Goal: Complete Application Form: Complete application form

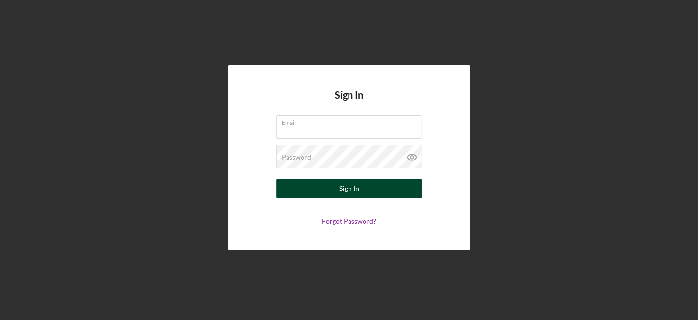
type input "[EMAIL_ADDRESS][DOMAIN_NAME]"
click at [386, 188] on button "Sign In" at bounding box center [348, 188] width 145 height 19
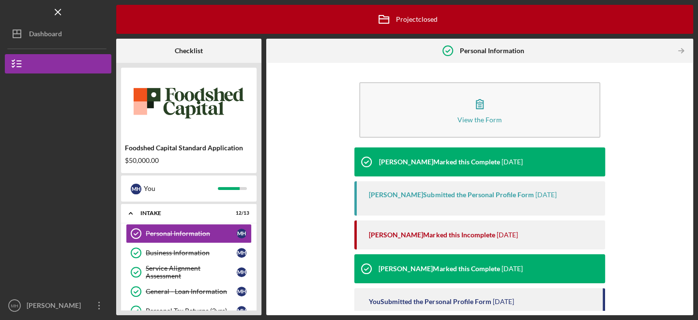
drag, startPoint x: 684, startPoint y: 78, endPoint x: 686, endPoint y: 109, distance: 31.0
click at [686, 109] on div "View the Form Form [PERSON_NAME] Marked this Complete [DATE] [PERSON_NAME] Subm…" at bounding box center [479, 189] width 417 height 243
drag, startPoint x: 260, startPoint y: 193, endPoint x: 260, endPoint y: 230, distance: 37.3
click at [260, 230] on div "Foodshed Capital Standard Application $50,000.00 M H You Icon/Expander Intake 1…" at bounding box center [188, 189] width 145 height 253
click at [57, 36] on div "Dashboard" at bounding box center [45, 35] width 33 height 22
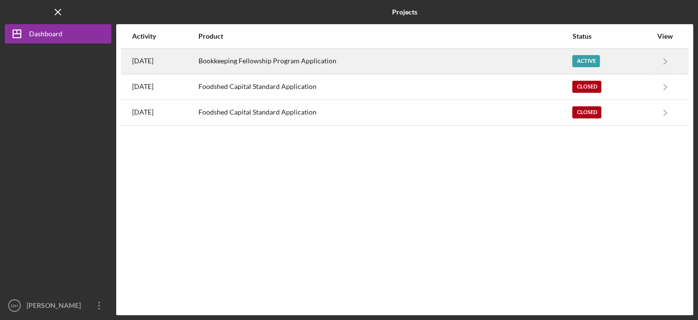
click at [588, 60] on div "Active" at bounding box center [586, 61] width 28 height 12
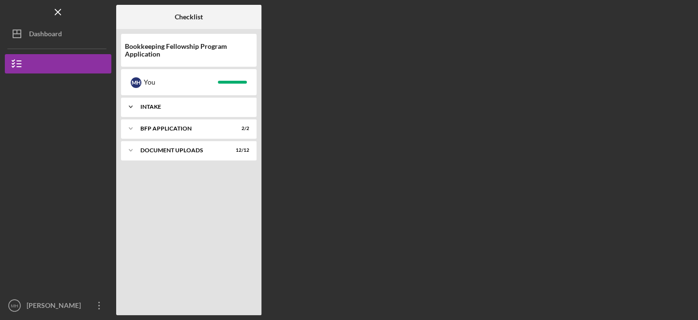
click at [149, 105] on div "Intake" at bounding box center [192, 107] width 104 height 6
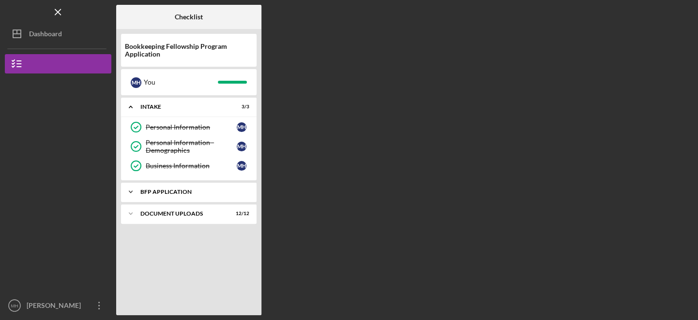
click at [182, 194] on div "Icon/Expander BFP Application 2 / 2" at bounding box center [188, 191] width 135 height 19
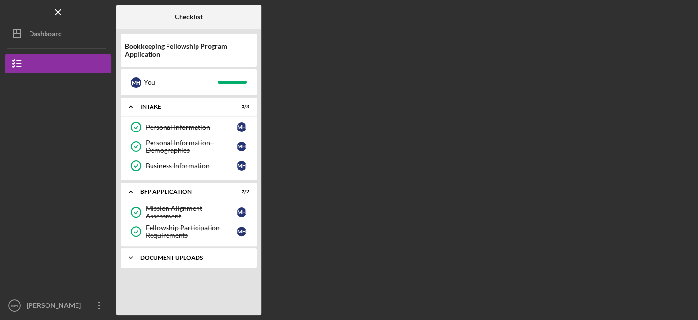
click at [175, 255] on div "Document Uploads" at bounding box center [192, 258] width 104 height 6
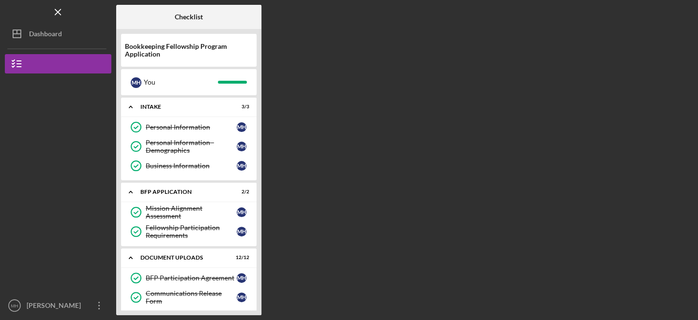
drag, startPoint x: 255, startPoint y: 200, endPoint x: 258, endPoint y: 231, distance: 30.6
click at [258, 231] on div "Bookkeeping Fellowship Program Application M H You Icon/Expander Intake 3 / 3 P…" at bounding box center [188, 172] width 145 height 286
click at [255, 311] on div "Bookkeeping Fellowship Program Application M H You Icon/Expander Intake 3 / 3 P…" at bounding box center [188, 172] width 145 height 286
click at [45, 39] on div "Dashboard" at bounding box center [45, 35] width 33 height 22
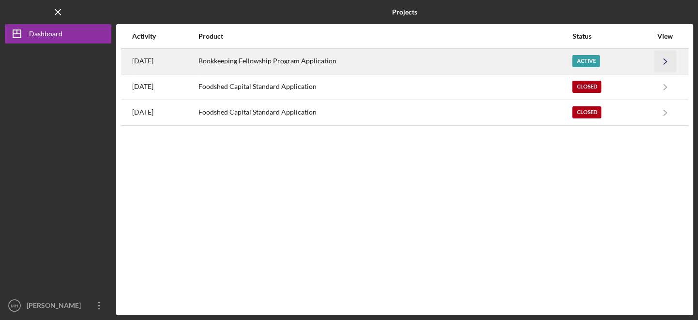
click at [664, 60] on icon "Icon/Navigate" at bounding box center [665, 61] width 22 height 22
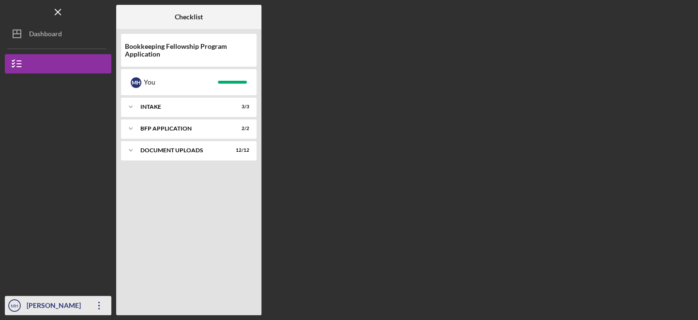
click at [101, 309] on icon "Icon/Overflow" at bounding box center [99, 306] width 24 height 24
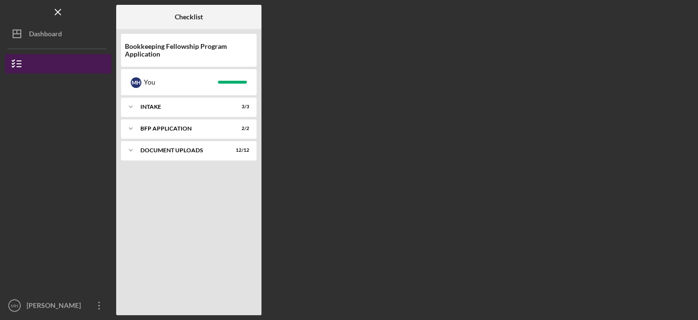
click at [18, 68] on icon "button" at bounding box center [17, 64] width 24 height 24
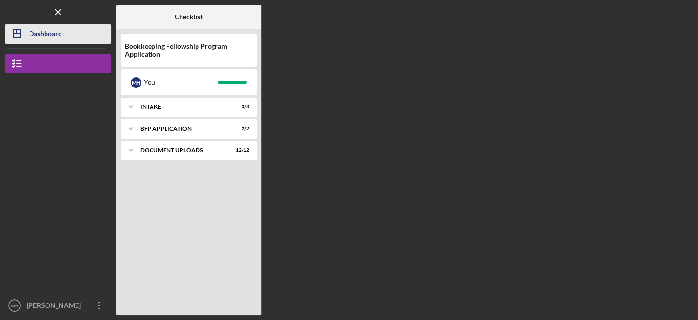
click at [26, 40] on icon "Icon/Dashboard" at bounding box center [17, 34] width 24 height 24
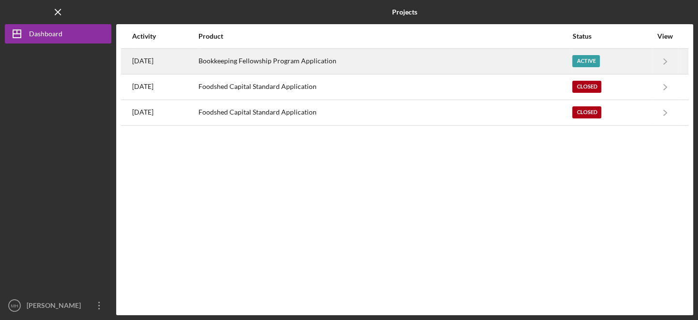
click at [259, 60] on div "Bookkeeping Fellowship Program Application" at bounding box center [384, 61] width 373 height 24
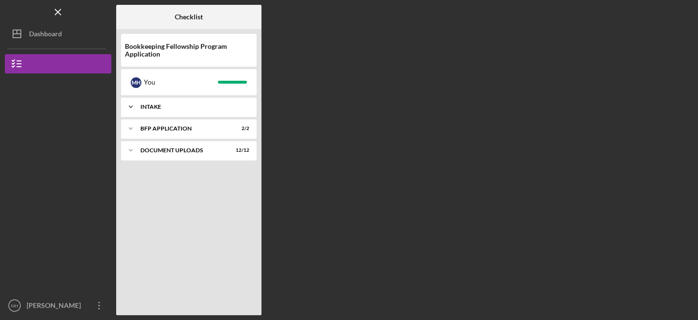
click at [155, 109] on div "Intake" at bounding box center [192, 107] width 104 height 6
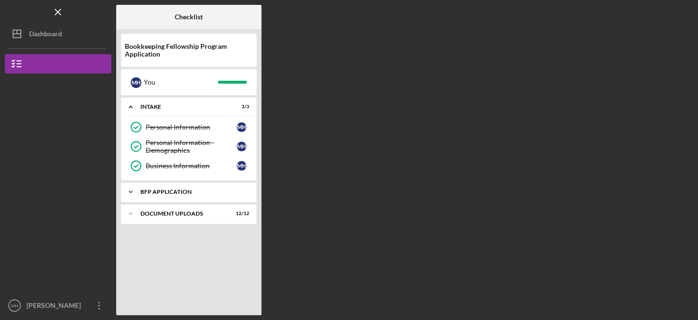
click at [165, 190] on div "BFP Application" at bounding box center [192, 192] width 104 height 6
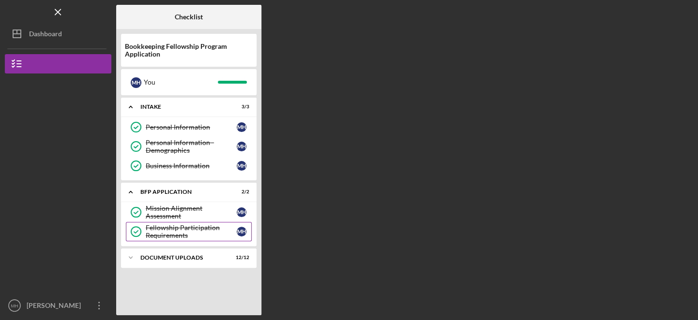
click at [172, 227] on div "Fellowship Participation Requirements" at bounding box center [191, 231] width 91 height 15
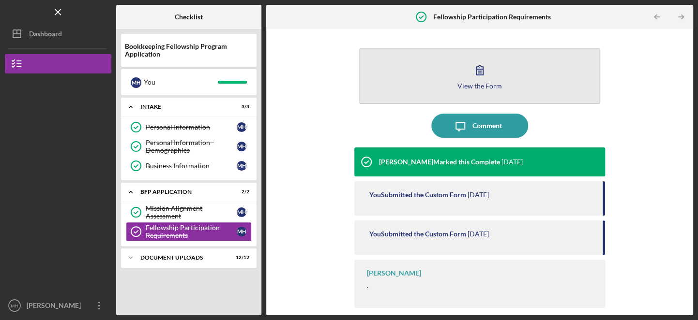
click at [486, 83] on div "View the Form" at bounding box center [479, 85] width 45 height 7
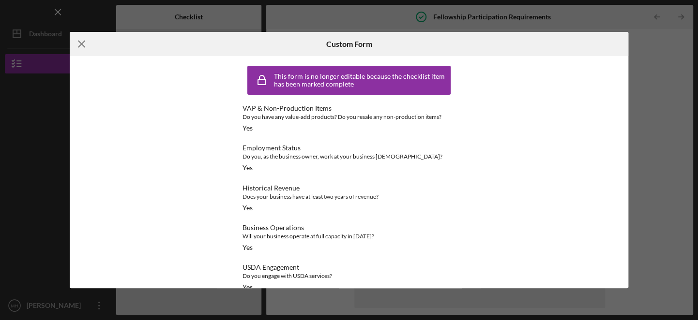
click at [80, 42] on icon "Icon/Menu Close" at bounding box center [82, 44] width 24 height 24
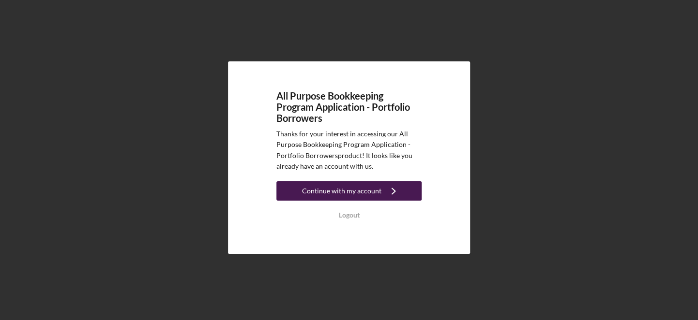
click at [335, 193] on div "Continue with my account" at bounding box center [341, 190] width 79 height 19
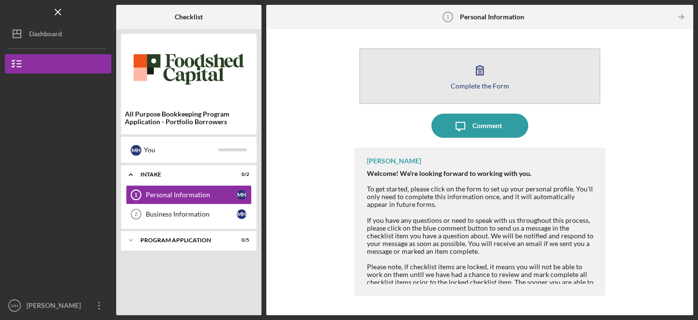
click at [476, 86] on div "Complete the Form" at bounding box center [479, 85] width 59 height 7
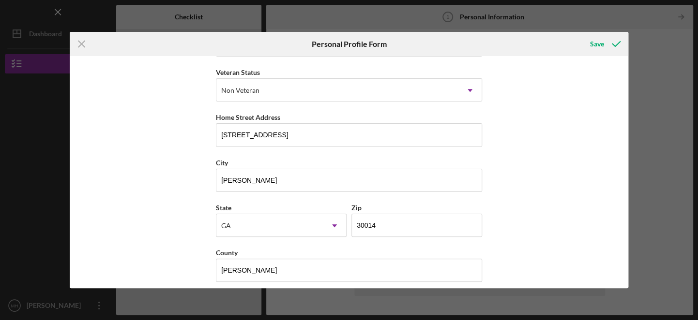
scroll to position [136, 0]
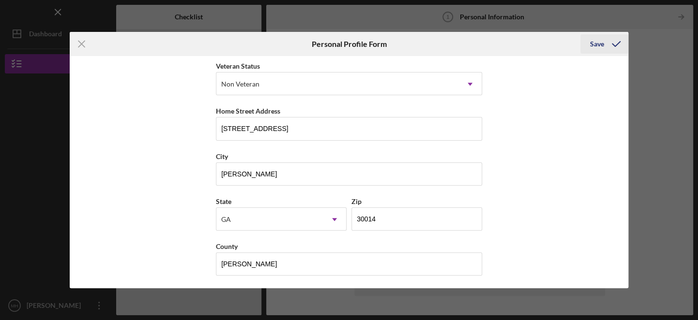
click at [591, 47] on div "Save" at bounding box center [597, 43] width 14 height 19
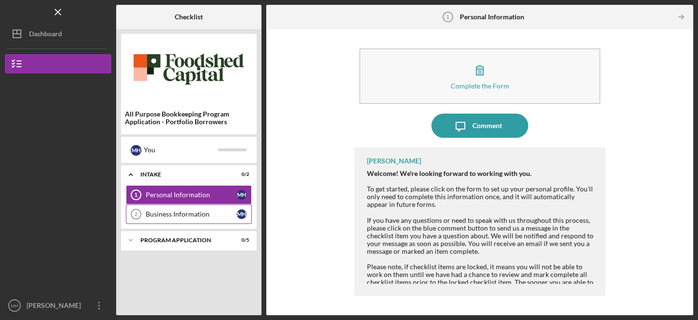
click at [174, 211] on div "Business Information" at bounding box center [191, 214] width 91 height 8
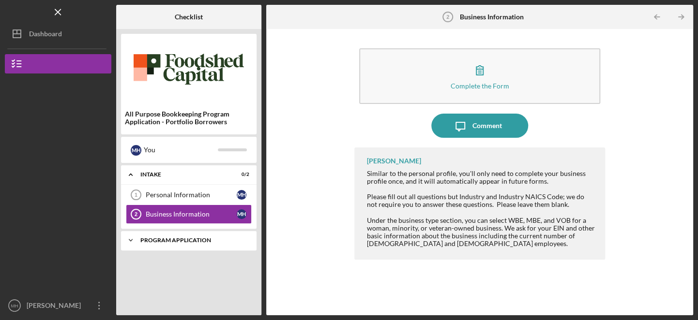
click at [190, 242] on div "Program Application" at bounding box center [192, 241] width 104 height 6
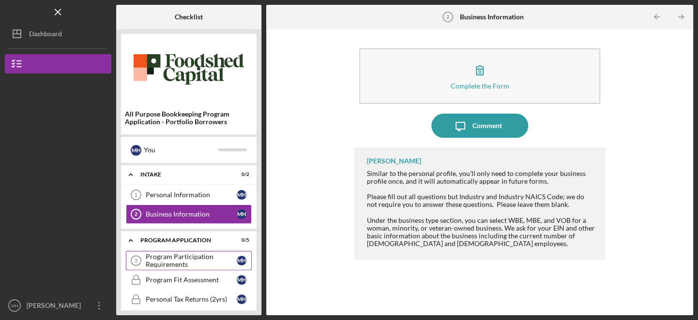
click at [179, 259] on div "Program Participation Requirements" at bounding box center [191, 260] width 91 height 15
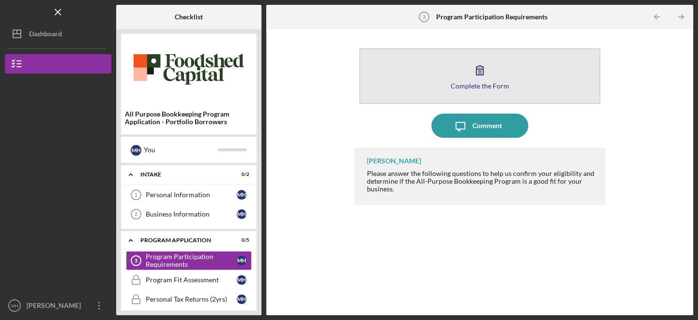
click at [477, 82] on div "Complete the Form" at bounding box center [479, 85] width 59 height 7
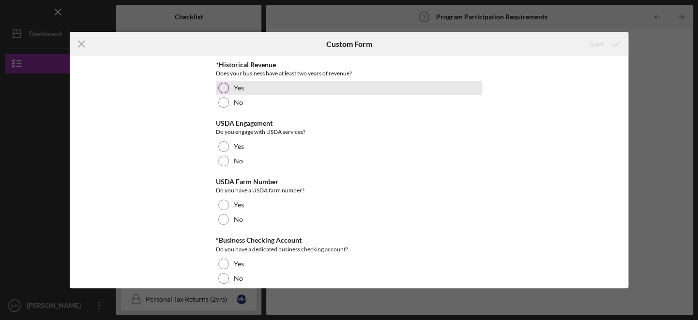
click at [222, 89] on div at bounding box center [223, 88] width 11 height 11
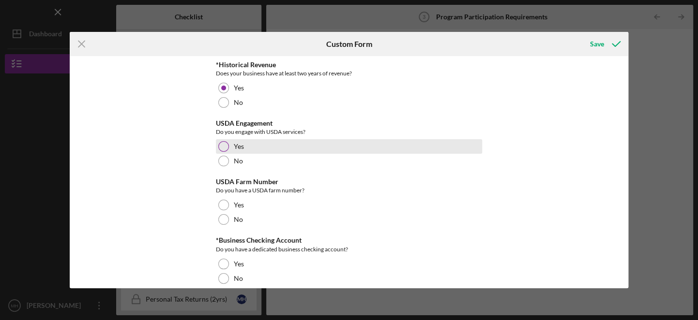
click at [224, 148] on div at bounding box center [223, 146] width 11 height 11
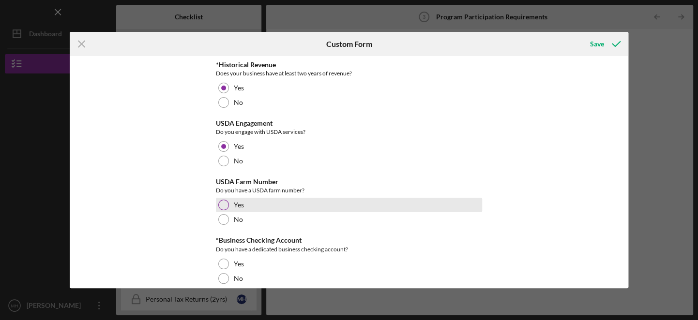
click at [223, 204] on div at bounding box center [223, 205] width 11 height 11
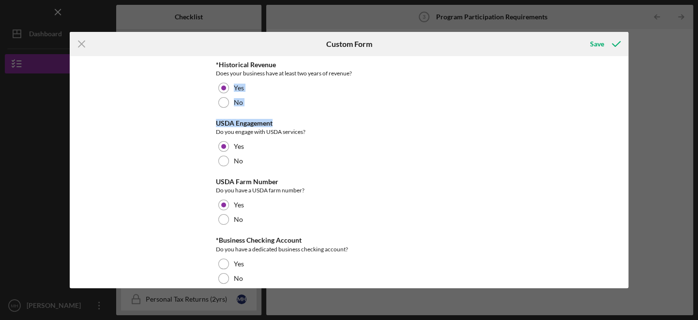
drag, startPoint x: 624, startPoint y: 78, endPoint x: 631, endPoint y: 111, distance: 33.7
click at [631, 111] on div "Icon/Menu Close Custom Form Save *Historical Revenue Does your business have at…" at bounding box center [349, 160] width 698 height 320
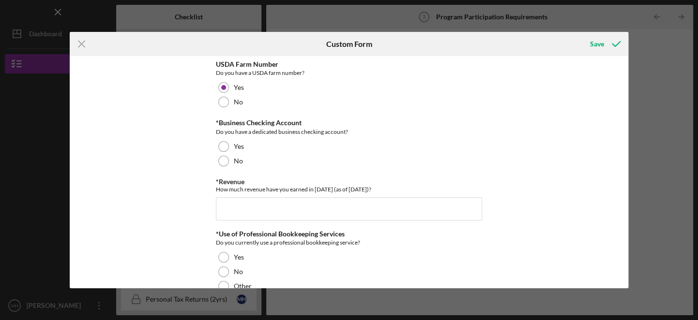
scroll to position [120, 0]
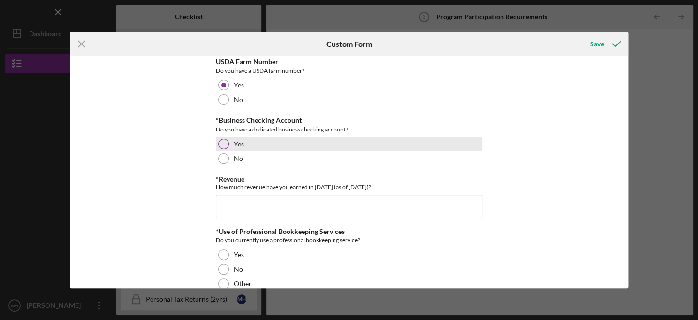
click at [226, 144] on div at bounding box center [223, 144] width 11 height 11
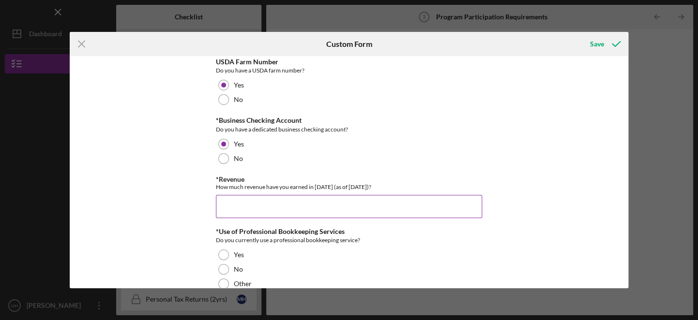
click at [233, 205] on input "*Revenue" at bounding box center [349, 206] width 266 height 23
type input "$20,000"
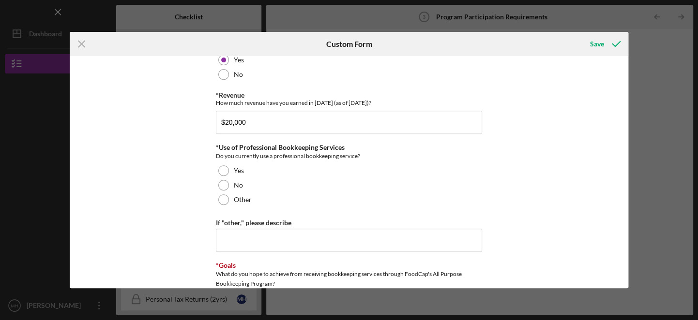
scroll to position [209, 0]
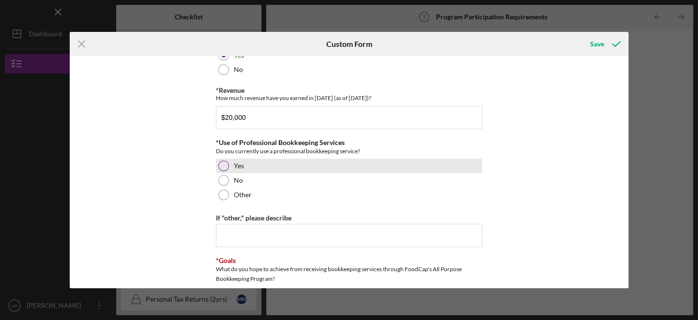
click at [224, 167] on div at bounding box center [223, 166] width 11 height 11
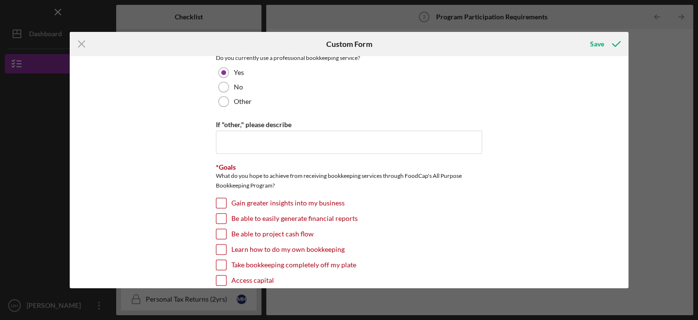
scroll to position [313, 0]
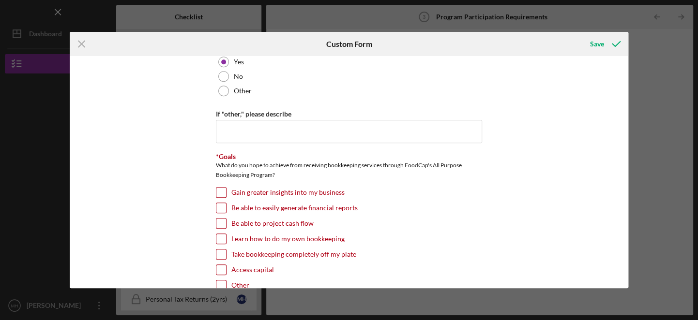
click at [220, 193] on input "Gain greater insights into my business" at bounding box center [221, 193] width 10 height 10
checkbox input "true"
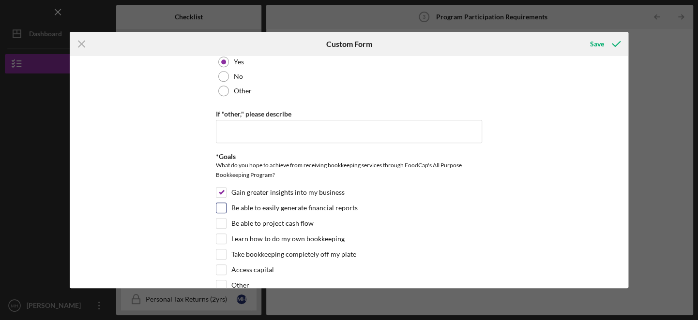
click at [220, 205] on input "Be able to easily generate financial reports" at bounding box center [221, 208] width 10 height 10
checkbox input "true"
click at [223, 222] on input "Be able to project cash flow" at bounding box center [221, 224] width 10 height 10
checkbox input "true"
click at [220, 238] on input "Learn how to do my own bookkeeping" at bounding box center [221, 239] width 10 height 10
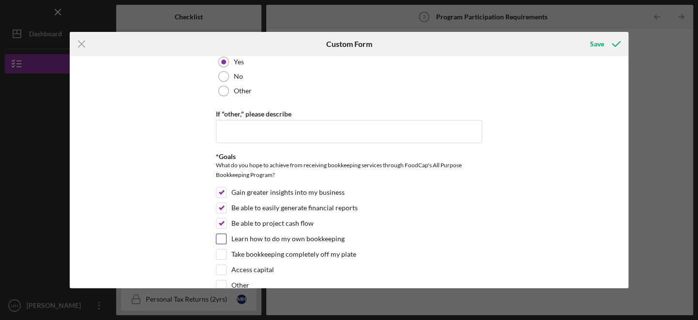
checkbox input "true"
click at [221, 251] on input "Take bookkeeping completely off my plate" at bounding box center [221, 255] width 10 height 10
checkbox input "true"
click at [224, 239] on input "Learn how to do my own bookkeeping" at bounding box center [221, 239] width 10 height 10
checkbox input "false"
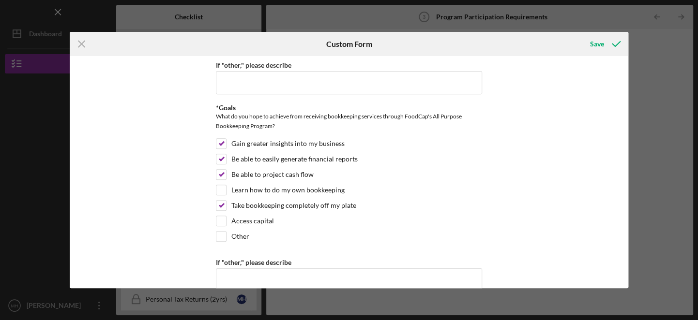
scroll to position [366, 0]
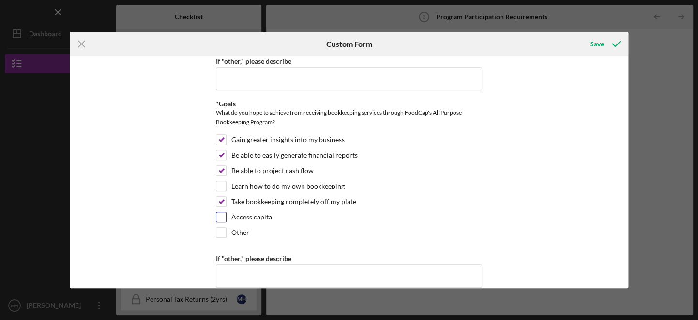
click at [220, 217] on input "Access capital" at bounding box center [221, 217] width 10 height 10
checkbox input "true"
click at [221, 188] on input "Learn how to do my own bookkeeping" at bounding box center [221, 186] width 10 height 10
checkbox input "true"
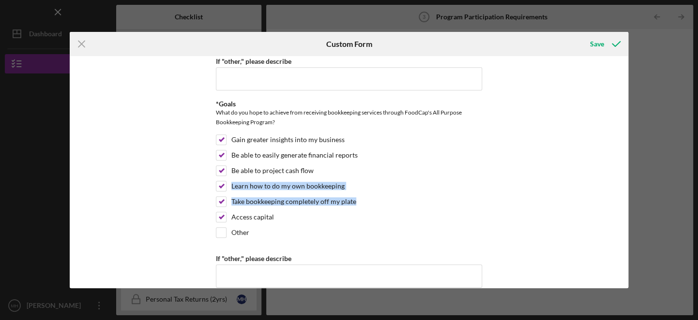
drag, startPoint x: 625, startPoint y: 179, endPoint x: 626, endPoint y: 202, distance: 23.3
click at [626, 202] on div "*Historical Revenue Does your business have at least two years of revenue? Yes …" at bounding box center [349, 172] width 558 height 232
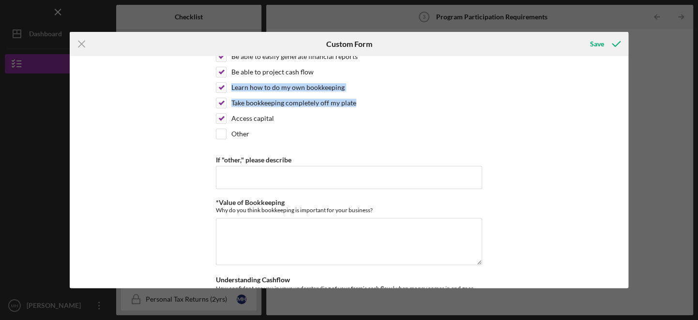
scroll to position [465, 0]
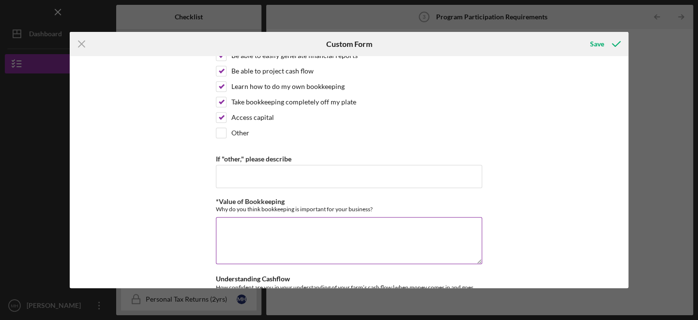
click at [232, 225] on textarea "*Value of Bookkeeping" at bounding box center [349, 240] width 266 height 46
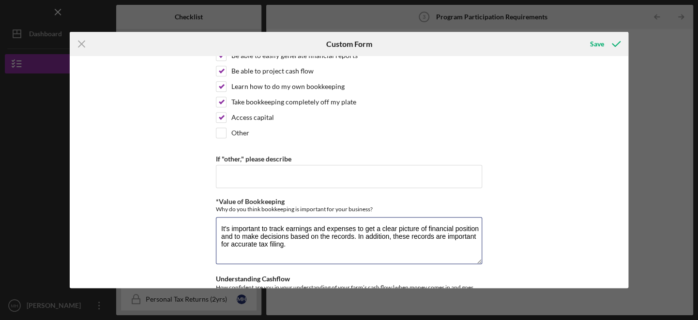
type textarea "It's important to track earnings and expenses to get a clear picture of financi…"
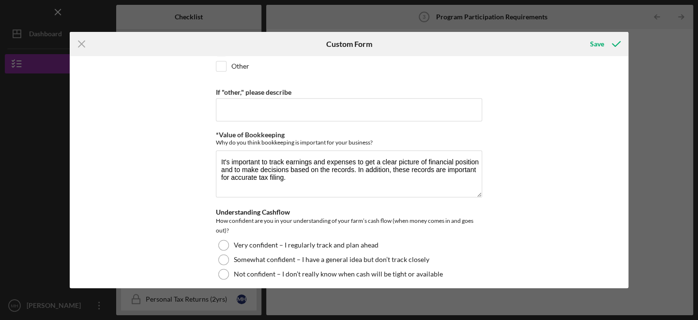
scroll to position [538, 0]
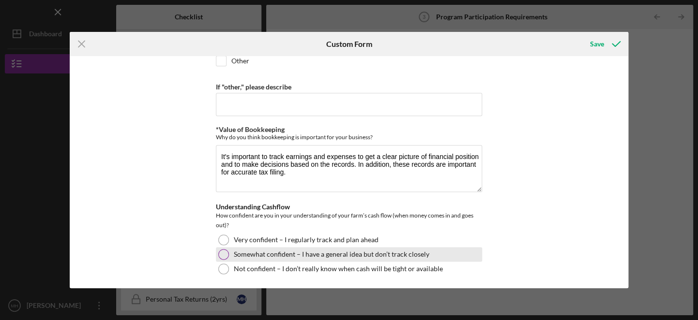
click at [223, 254] on div at bounding box center [223, 254] width 11 height 11
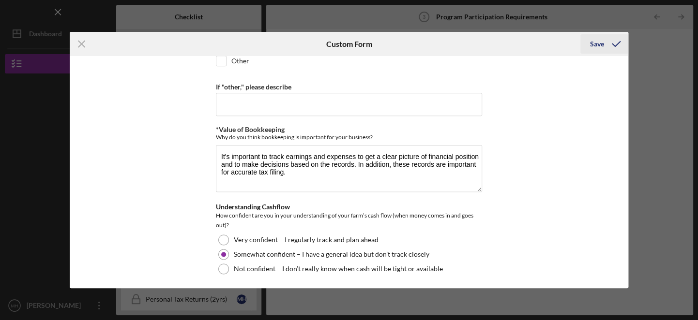
click at [593, 44] on div "Save" at bounding box center [597, 43] width 14 height 19
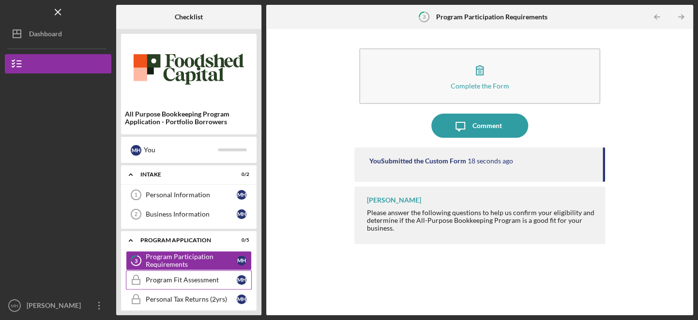
click at [192, 282] on div "Program Fit Assessment" at bounding box center [191, 280] width 91 height 8
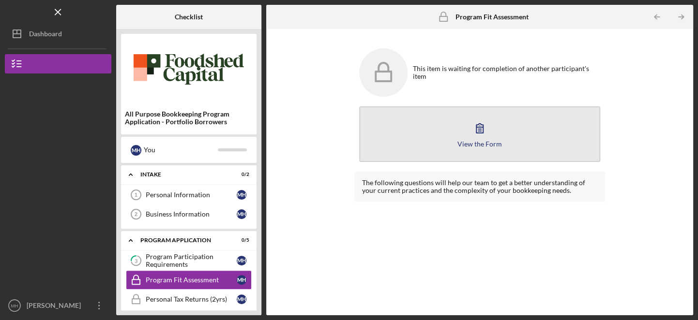
click at [489, 148] on button "View the Form Form" at bounding box center [479, 134] width 240 height 56
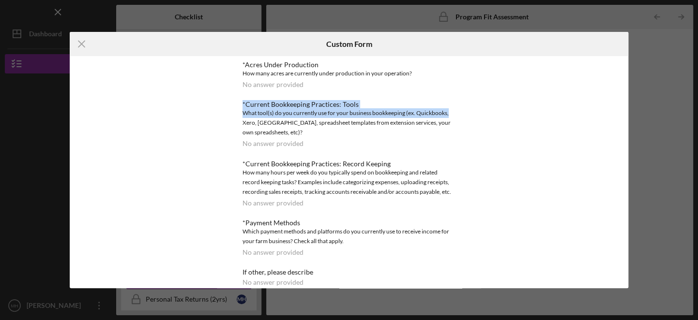
drag, startPoint x: 478, startPoint y: 115, endPoint x: 482, endPoint y: 79, distance: 36.5
click at [482, 79] on div "*Acres Under Production How many acres are currently under production in your o…" at bounding box center [349, 172] width 266 height 232
click at [278, 93] on div "*Acres Under Production How many acres are currently under production in your o…" at bounding box center [348, 222] width 213 height 323
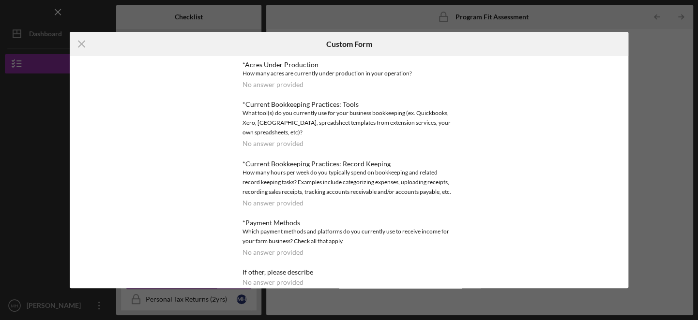
click at [261, 85] on div "No answer provided" at bounding box center [272, 85] width 61 height 8
click at [285, 81] on div "No answer provided" at bounding box center [272, 85] width 61 height 8
click at [289, 87] on div "No answer provided" at bounding box center [272, 85] width 61 height 8
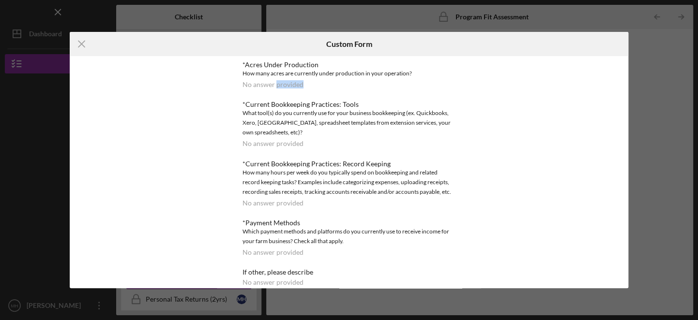
click at [289, 87] on div "No answer provided" at bounding box center [272, 85] width 61 height 8
click at [284, 148] on div "No answer provided" at bounding box center [272, 144] width 61 height 8
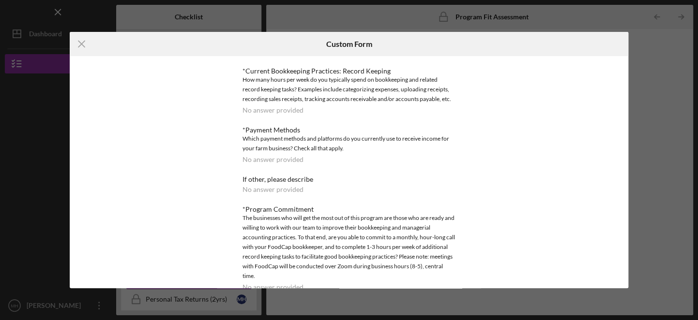
scroll to position [101, 0]
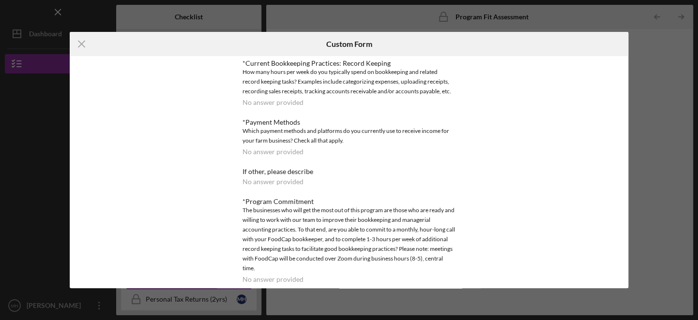
click at [247, 181] on div "No answer provided" at bounding box center [272, 182] width 61 height 8
click at [82, 47] on icon "Icon/Menu Close" at bounding box center [82, 44] width 24 height 24
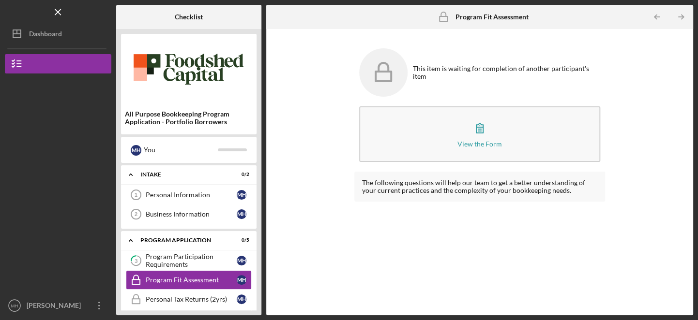
drag, startPoint x: 261, startPoint y: 253, endPoint x: 261, endPoint y: 267, distance: 14.5
click at [261, 267] on div "Checklist All Purpose Bookkeeping Program Application - Portfolio Borrowers M H…" at bounding box center [404, 160] width 577 height 311
click at [184, 280] on div "Program Fit Assessment" at bounding box center [191, 280] width 91 height 8
click at [175, 262] on div "Program Participation Requirements" at bounding box center [191, 260] width 91 height 15
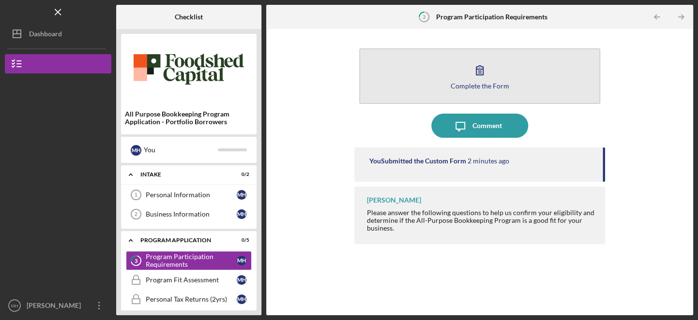
click at [480, 87] on div "Complete the Form" at bounding box center [479, 85] width 59 height 7
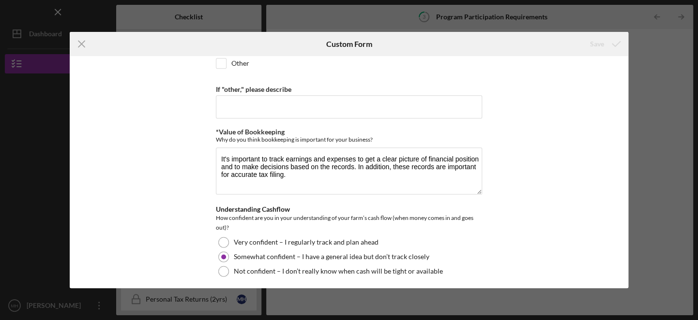
scroll to position [538, 0]
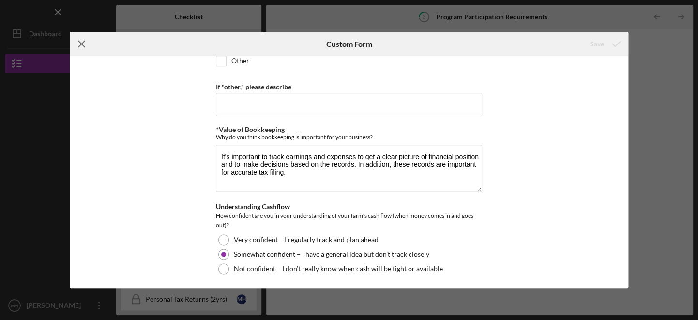
click at [84, 45] on icon "Icon/Menu Close" at bounding box center [82, 44] width 24 height 24
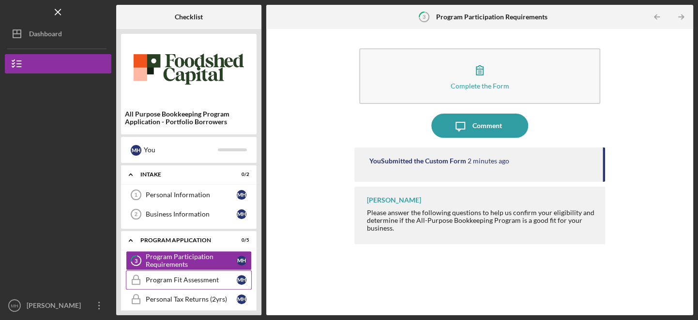
click at [154, 279] on div "Program Fit Assessment" at bounding box center [191, 280] width 91 height 8
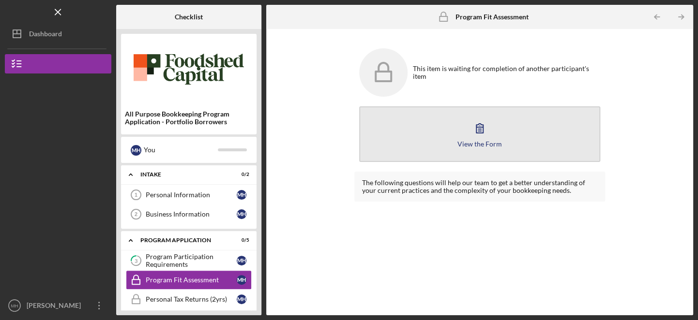
click at [470, 131] on icon "button" at bounding box center [479, 128] width 24 height 24
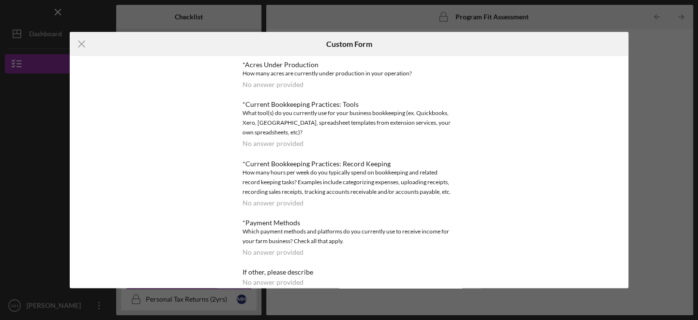
click at [371, 99] on div "*Acres Under Production How many acres are currently under production in your o…" at bounding box center [348, 222] width 213 height 323
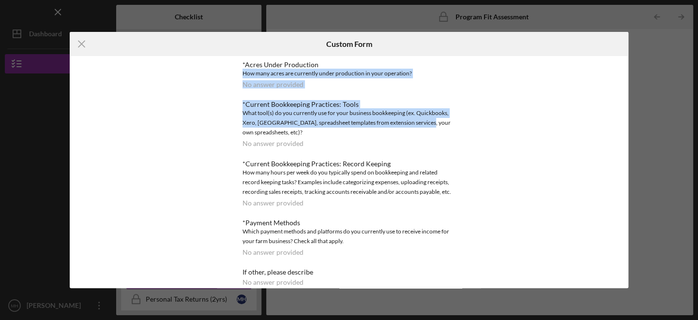
drag, startPoint x: 483, startPoint y: 66, endPoint x: 486, endPoint y: 123, distance: 57.2
click at [486, 123] on div "*Acres Under Production How many acres are currently under production in your o…" at bounding box center [349, 172] width 558 height 232
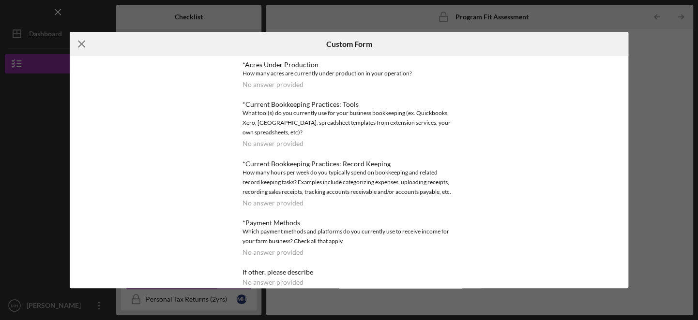
click at [81, 45] on line at bounding box center [81, 44] width 6 height 6
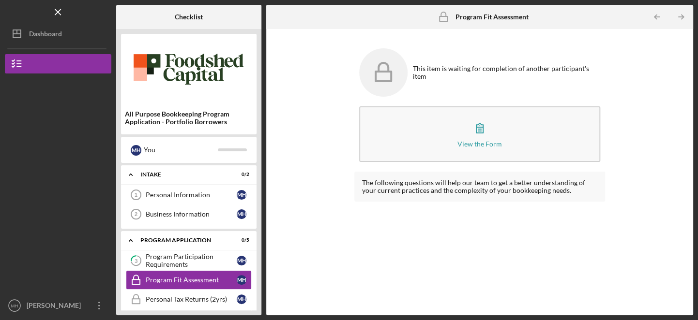
drag, startPoint x: 260, startPoint y: 269, endPoint x: 260, endPoint y: 307, distance: 37.3
click at [260, 307] on div "All Purpose Bookkeeping Program Application - Portfolio Borrowers M H You Icon/…" at bounding box center [188, 172] width 145 height 286
click at [207, 300] on div "Personal Tax Returns (2yrs)" at bounding box center [191, 300] width 91 height 8
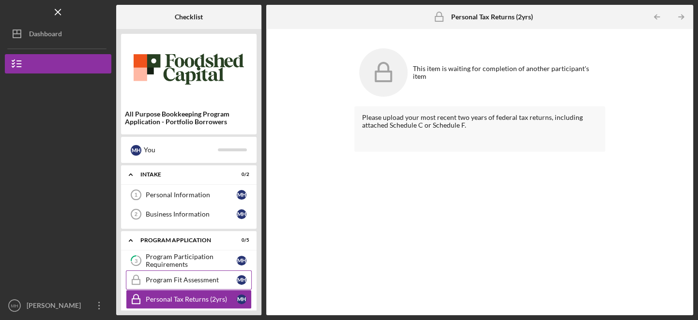
click at [187, 279] on div "Program Fit Assessment" at bounding box center [191, 280] width 91 height 8
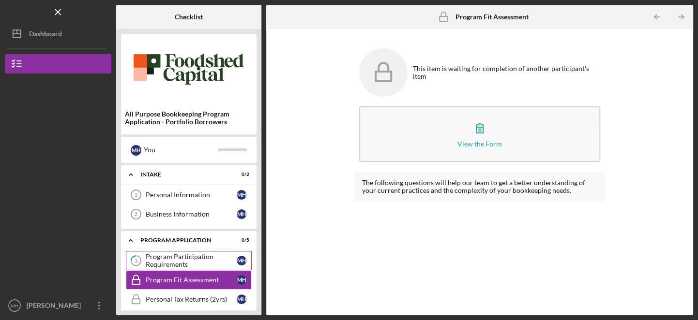
click at [175, 262] on div "Program Participation Requirements" at bounding box center [191, 260] width 91 height 15
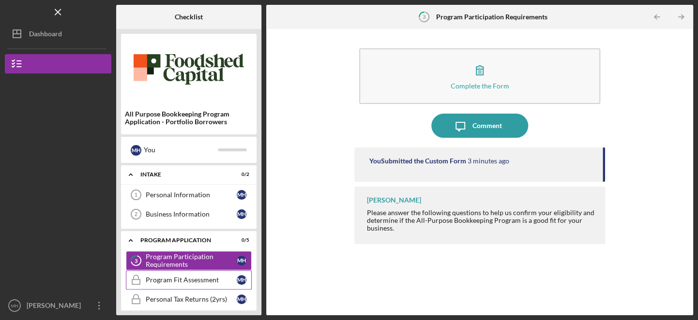
click at [171, 280] on div "Program Fit Assessment" at bounding box center [191, 280] width 91 height 8
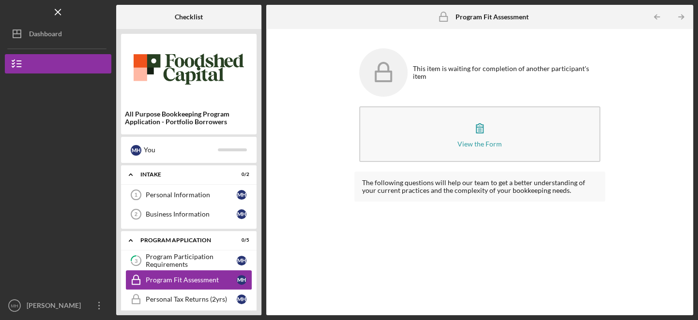
click at [171, 280] on div "Program Fit Assessment" at bounding box center [191, 280] width 91 height 8
click at [191, 195] on div "Personal Information" at bounding box center [191, 195] width 91 height 8
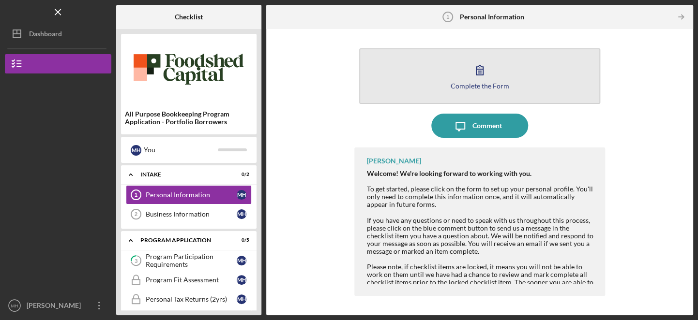
click at [485, 85] on div "Complete the Form" at bounding box center [479, 85] width 59 height 7
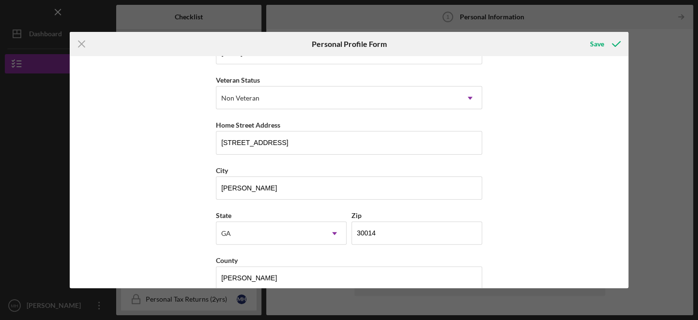
scroll to position [136, 0]
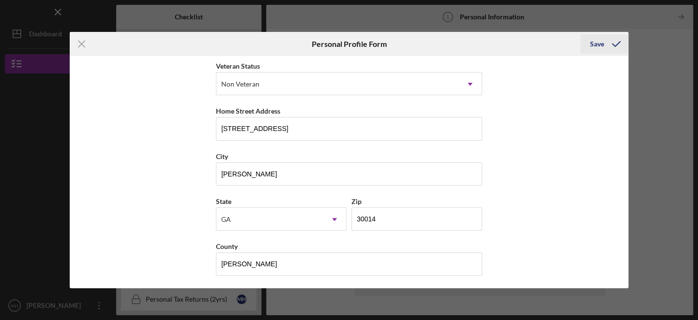
click at [597, 43] on div "Save" at bounding box center [597, 43] width 14 height 19
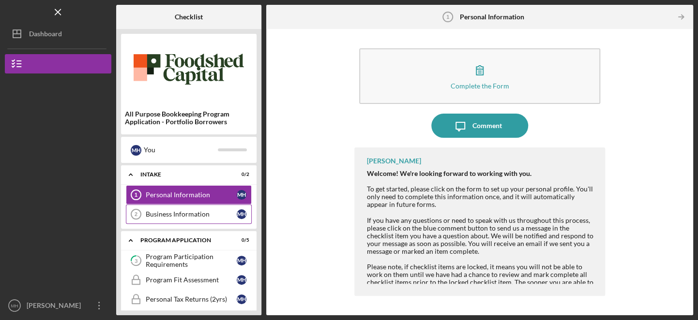
click at [176, 215] on div "Business Information" at bounding box center [191, 214] width 91 height 8
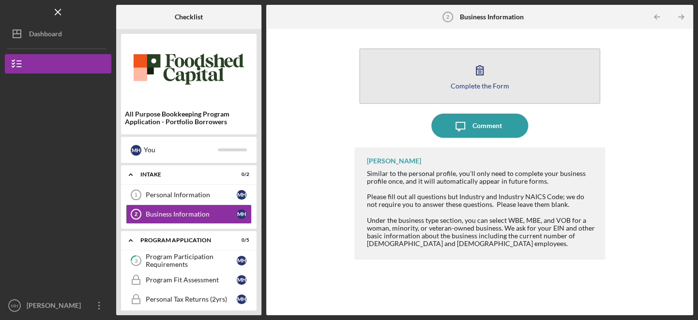
click at [471, 89] on button "Complete the Form Form" at bounding box center [479, 76] width 240 height 56
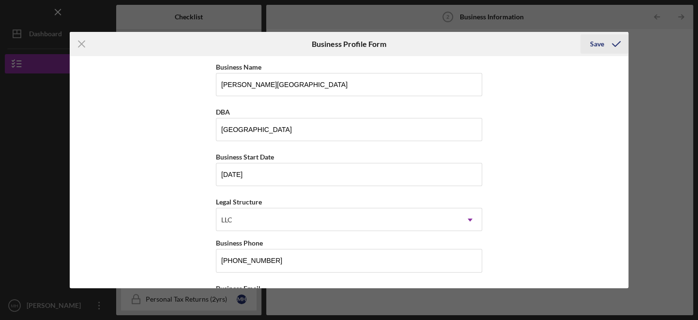
click at [598, 44] on div "Save" at bounding box center [597, 43] width 14 height 19
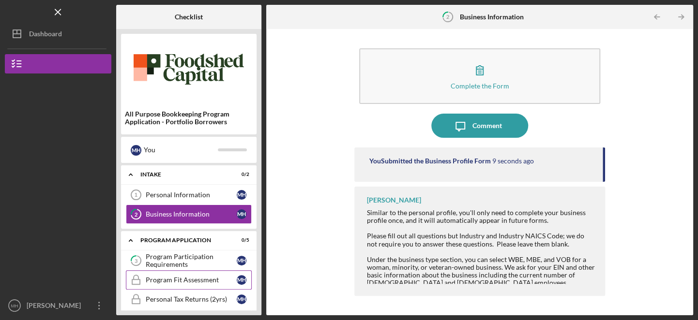
click at [196, 280] on div "Program Fit Assessment" at bounding box center [191, 280] width 91 height 8
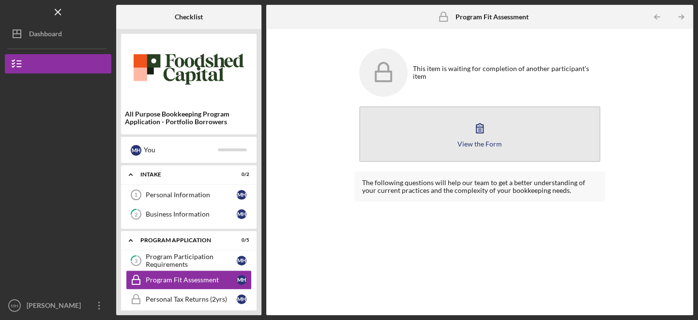
click at [487, 132] on icon "button" at bounding box center [479, 128] width 24 height 24
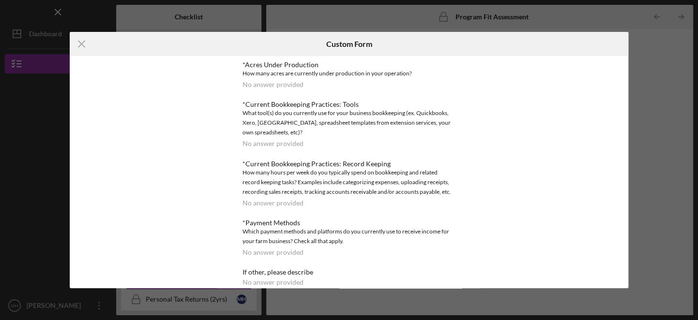
click at [300, 88] on div "*Acres Under Production How many acres are currently under production in your o…" at bounding box center [348, 75] width 213 height 28
click at [78, 44] on icon "Icon/Menu Close" at bounding box center [82, 44] width 24 height 24
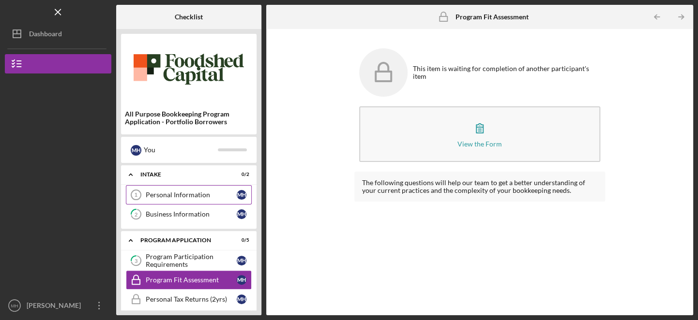
click at [192, 194] on div "Personal Information" at bounding box center [191, 195] width 91 height 8
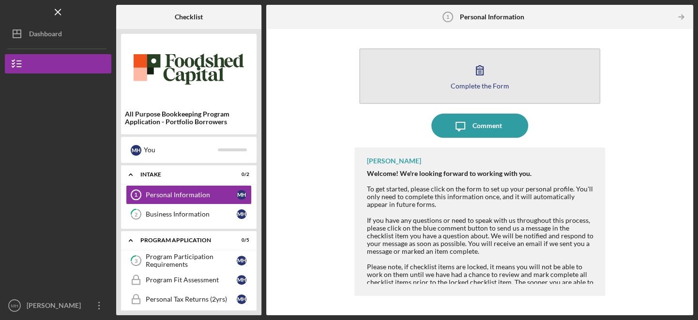
click at [465, 84] on div "Complete the Form" at bounding box center [479, 85] width 59 height 7
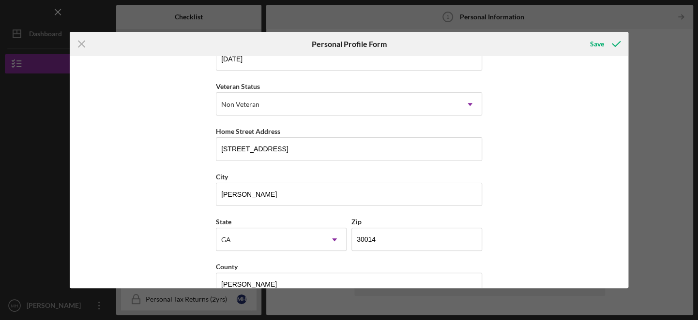
scroll to position [136, 0]
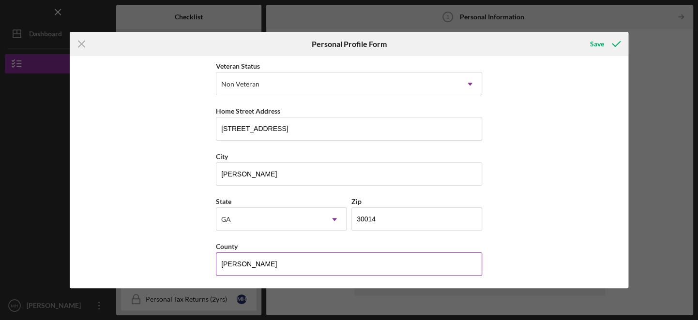
click at [400, 264] on input "Walton" at bounding box center [349, 264] width 266 height 23
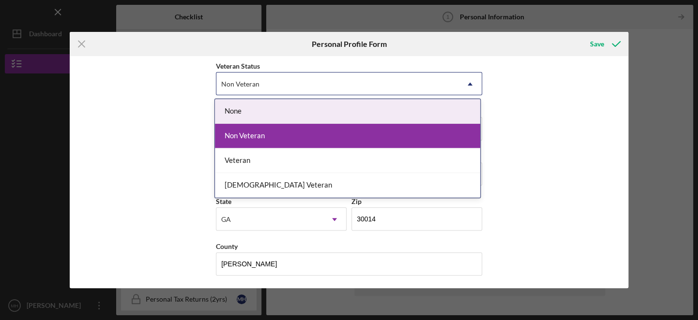
click at [469, 82] on icon "Icon/Dropdown Arrow" at bounding box center [469, 84] width 23 height 23
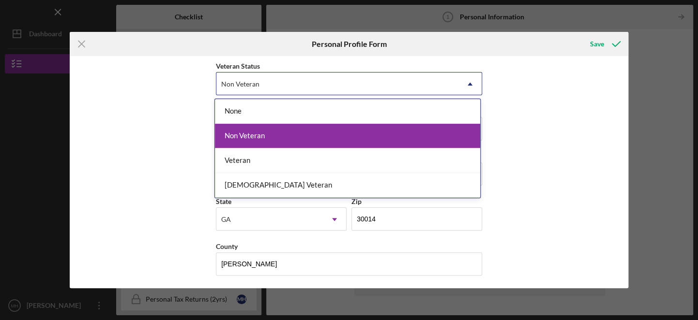
click at [447, 131] on div "Non Veteran" at bounding box center [347, 136] width 265 height 25
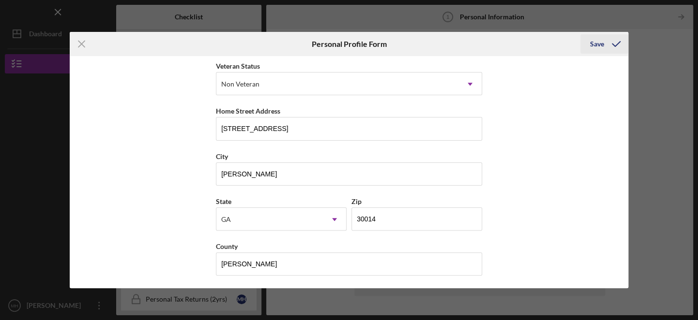
click at [604, 44] on icon "submit" at bounding box center [616, 44] width 24 height 24
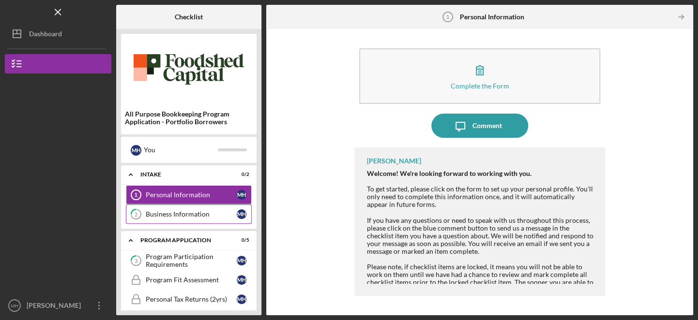
click at [185, 215] on div "Business Information" at bounding box center [191, 214] width 91 height 8
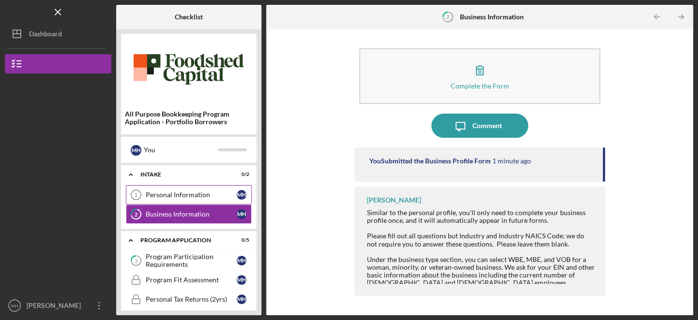
click at [171, 194] on div "Personal Information" at bounding box center [191, 195] width 91 height 8
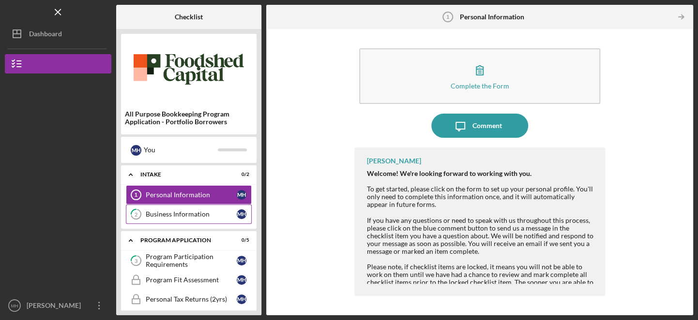
click at [172, 212] on div "Business Information" at bounding box center [191, 214] width 91 height 8
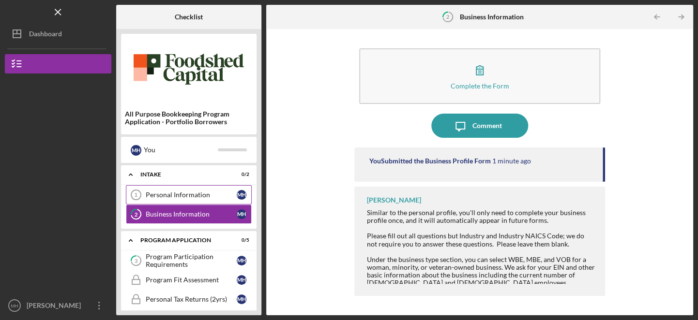
click at [164, 196] on div "Personal Information" at bounding box center [191, 195] width 91 height 8
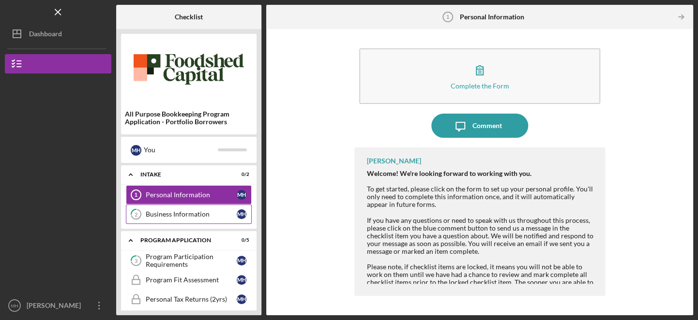
click at [163, 214] on div "Business Information" at bounding box center [191, 214] width 91 height 8
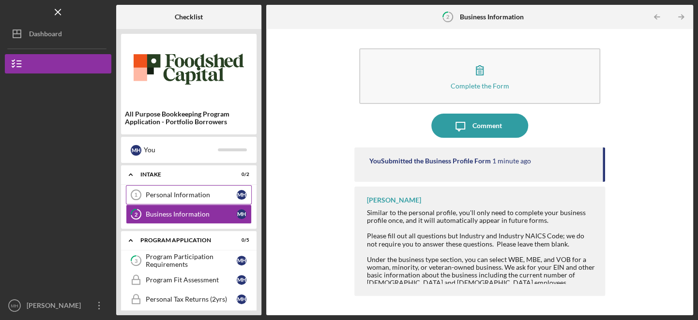
click at [160, 197] on div "Personal Information" at bounding box center [191, 195] width 91 height 8
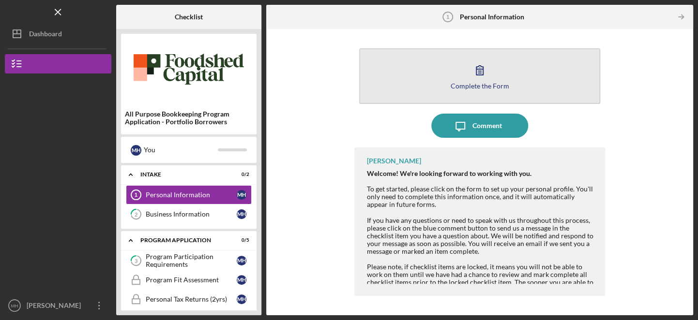
click at [488, 82] on div "Complete the Form" at bounding box center [479, 85] width 59 height 7
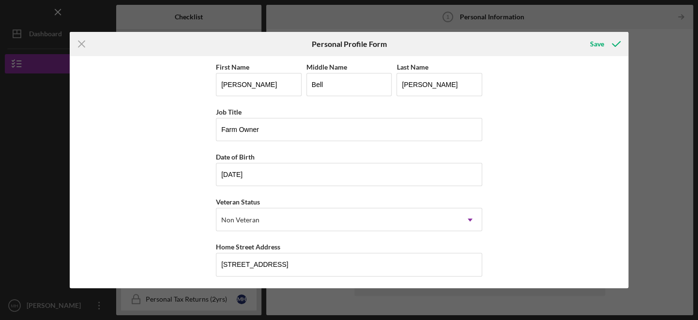
drag, startPoint x: 625, startPoint y: 110, endPoint x: 627, endPoint y: 134, distance: 23.8
click at [627, 134] on div "First Name Merlon Middle Name Bell Last Name Harper Job Title Farm Owner Date o…" at bounding box center [349, 172] width 558 height 232
click at [598, 45] on div "Save" at bounding box center [597, 43] width 14 height 19
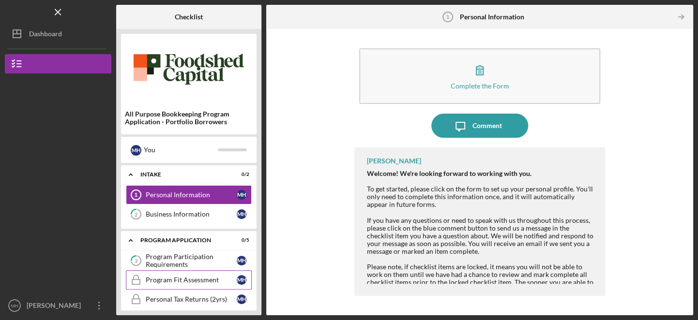
click at [199, 282] on div "Program Fit Assessment" at bounding box center [191, 280] width 91 height 8
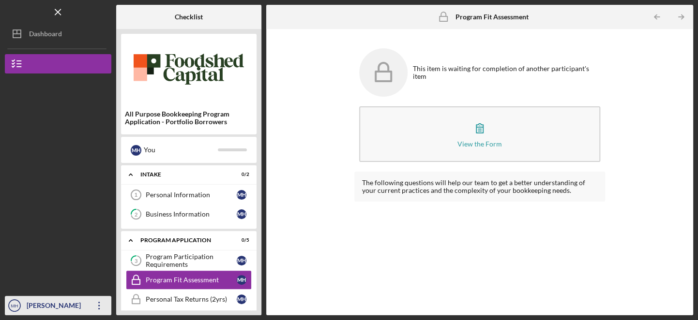
click at [101, 304] on icon "Icon/Overflow" at bounding box center [99, 306] width 24 height 24
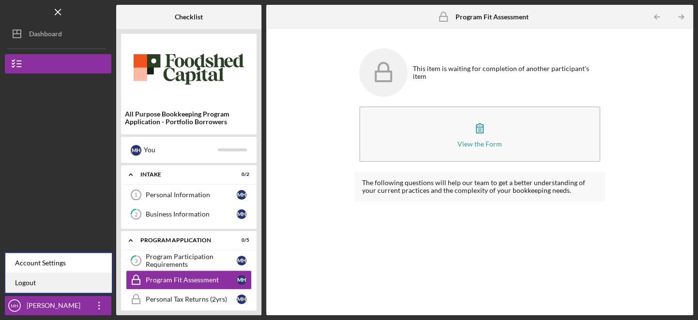
click at [72, 290] on link "Logout" at bounding box center [58, 283] width 106 height 20
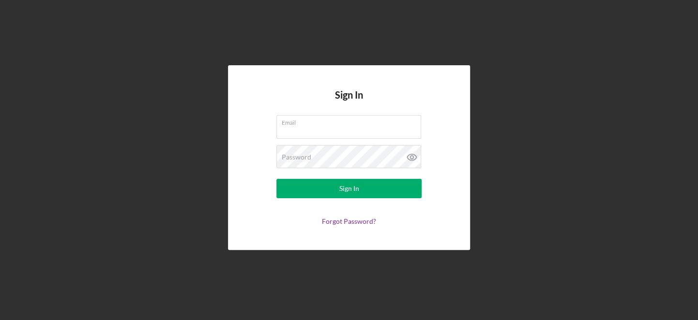
type input "[EMAIL_ADDRESS][DOMAIN_NAME]"
